Goal: Task Accomplishment & Management: Manage account settings

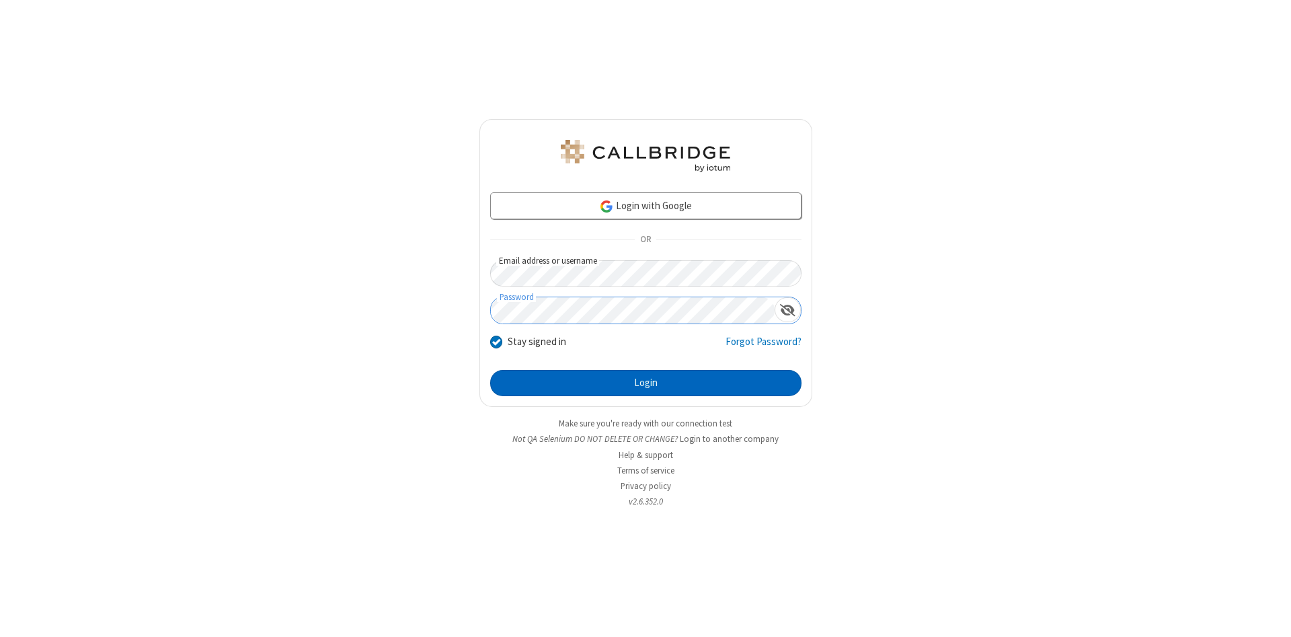
click at [645, 383] on button "Login" at bounding box center [645, 383] width 311 height 27
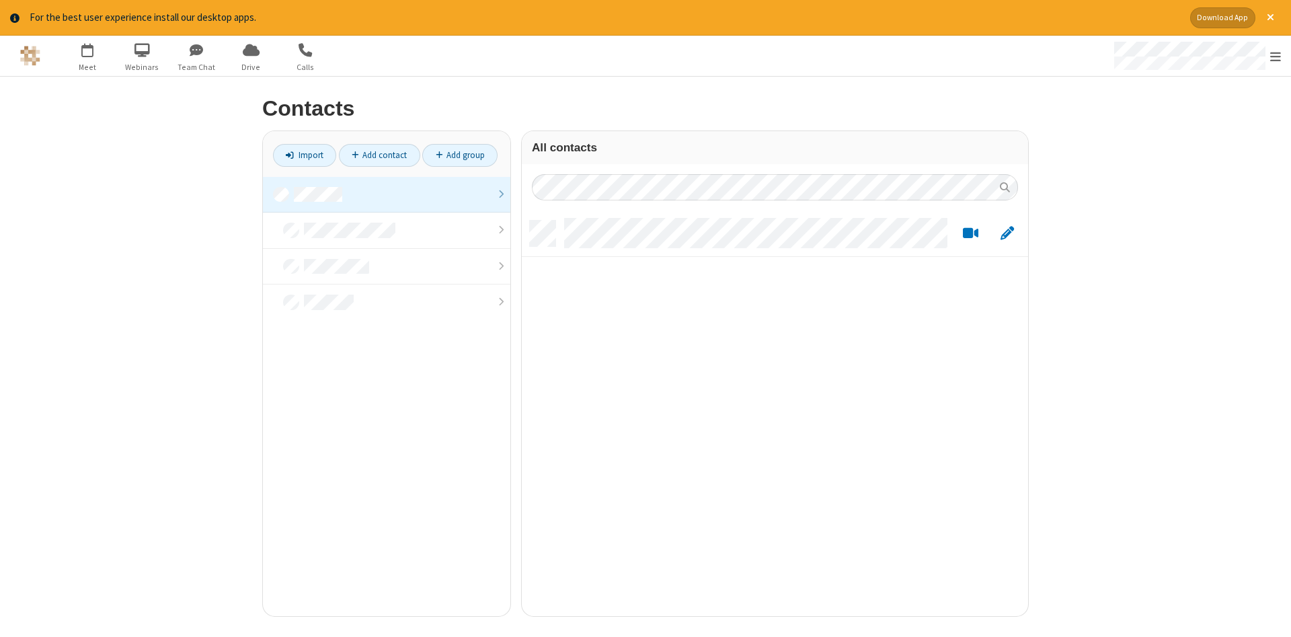
click at [386, 194] on link at bounding box center [386, 195] width 247 height 36
click at [379, 155] on link "Add contact" at bounding box center [379, 155] width 81 height 23
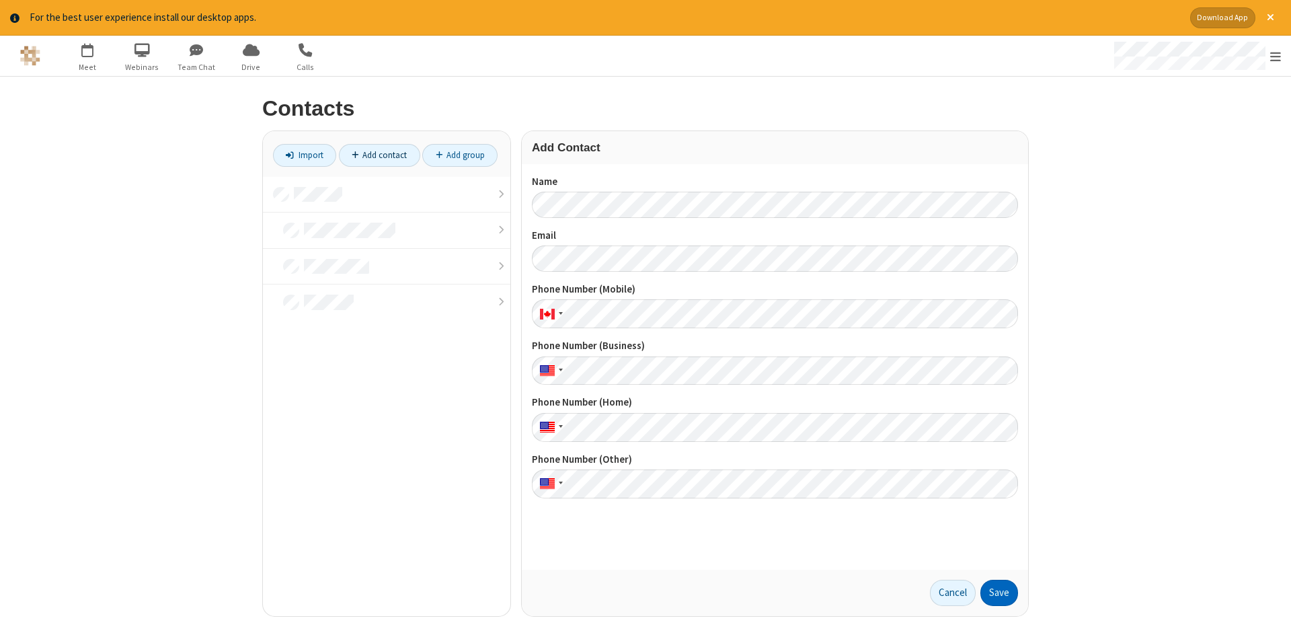
click at [999, 592] on button "Save" at bounding box center [999, 592] width 38 height 27
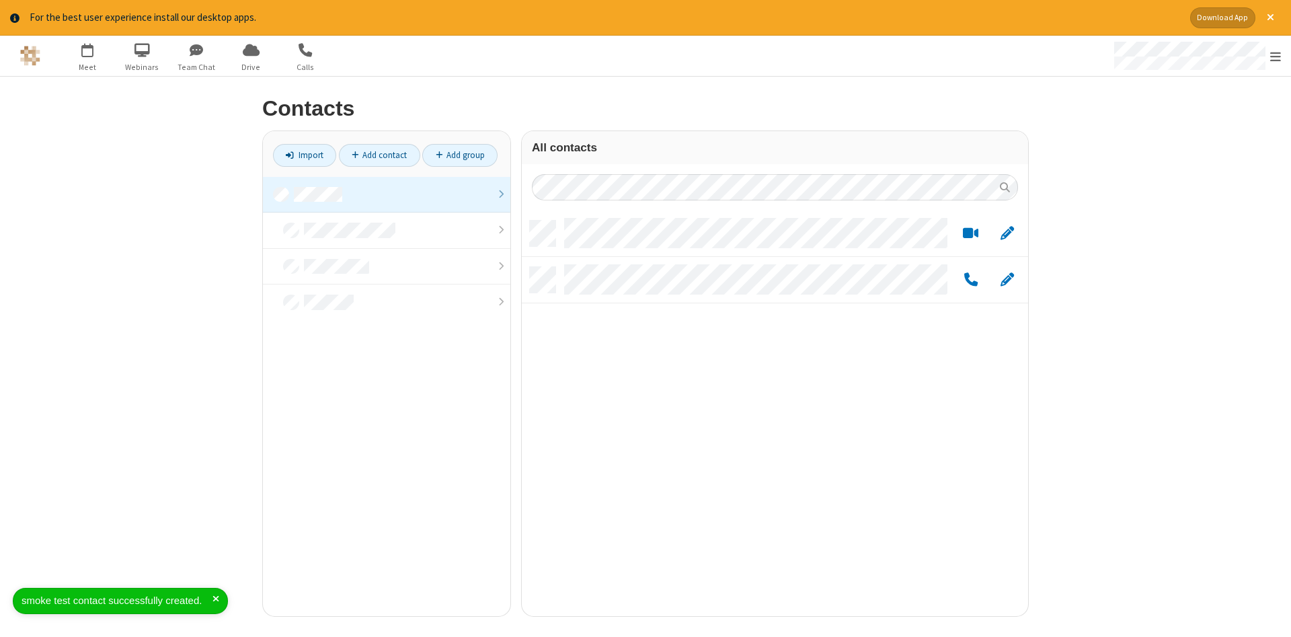
scroll to position [405, 506]
click at [379, 155] on link "Add contact" at bounding box center [379, 155] width 81 height 23
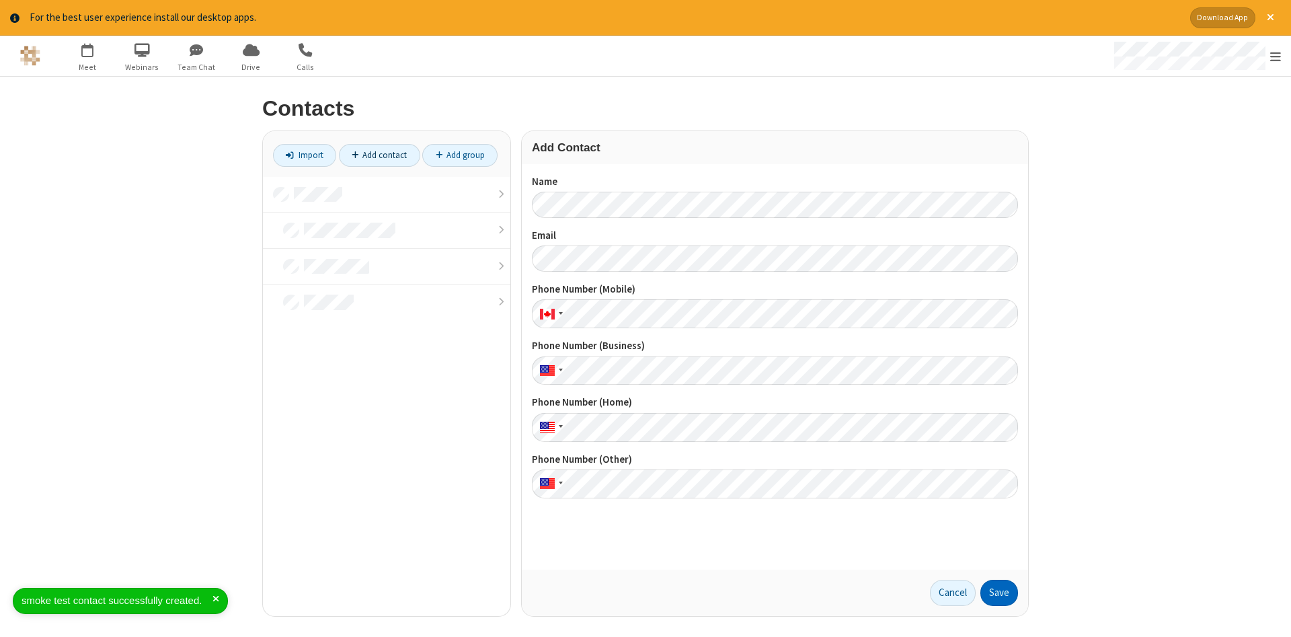
click at [999, 592] on button "Save" at bounding box center [999, 592] width 38 height 27
